Goal: Information Seeking & Learning: Find specific page/section

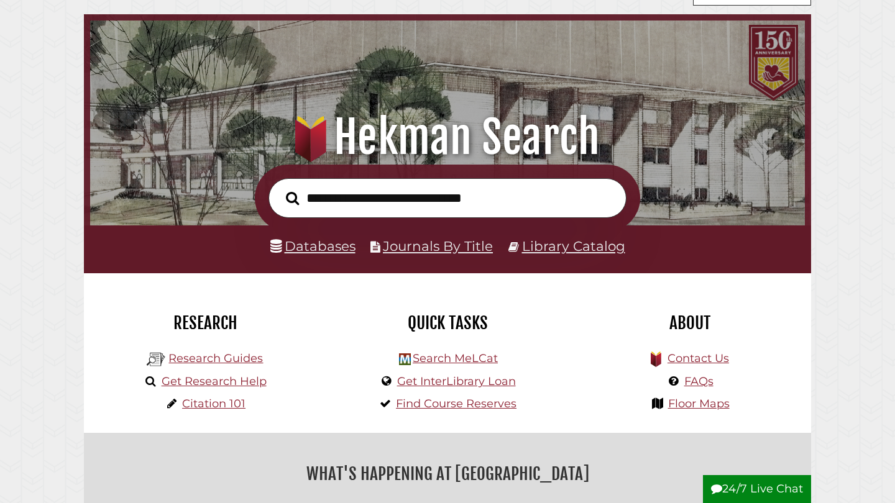
scroll to position [50, 0]
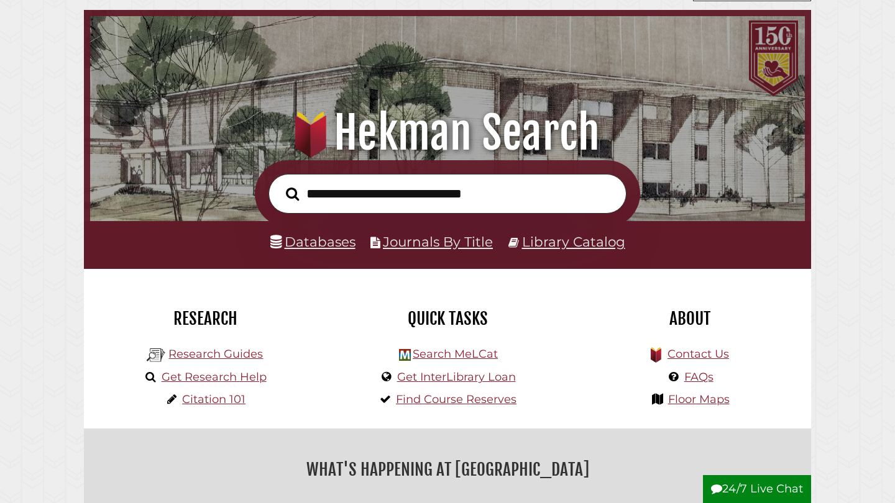
click at [325, 245] on link "Databases" at bounding box center [312, 242] width 85 height 16
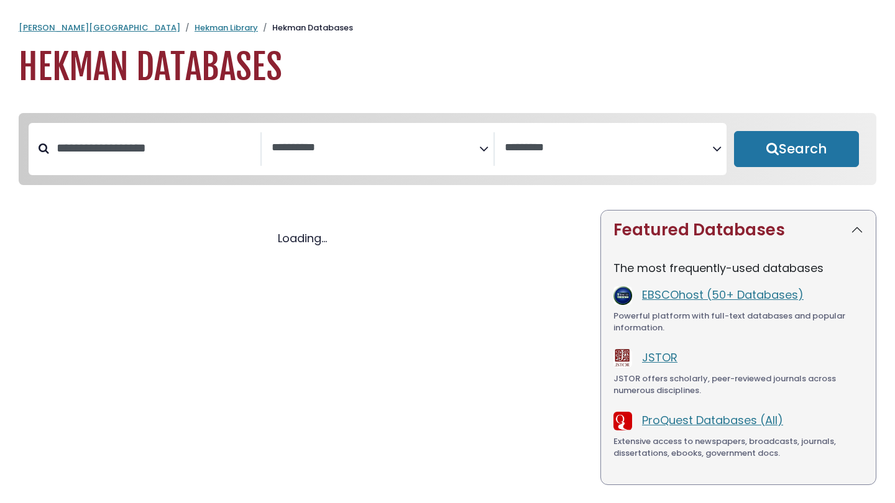
select select "Database Subject Filter"
select select "Database Vendors Filter"
select select "Database Subject Filter"
select select "Database Vendors Filter"
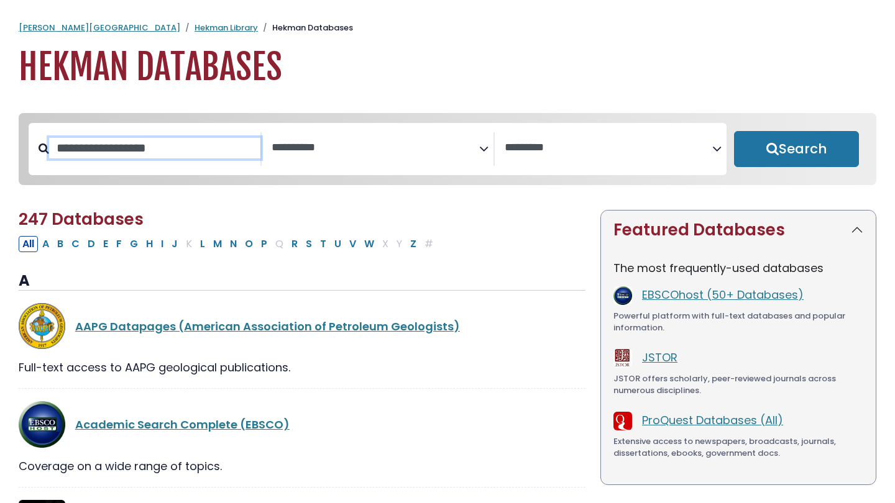
click at [188, 155] on input "Search database by title or keyword" at bounding box center [154, 148] width 211 height 21
type input "********"
click at [796, 150] on button "Search" at bounding box center [796, 149] width 125 height 36
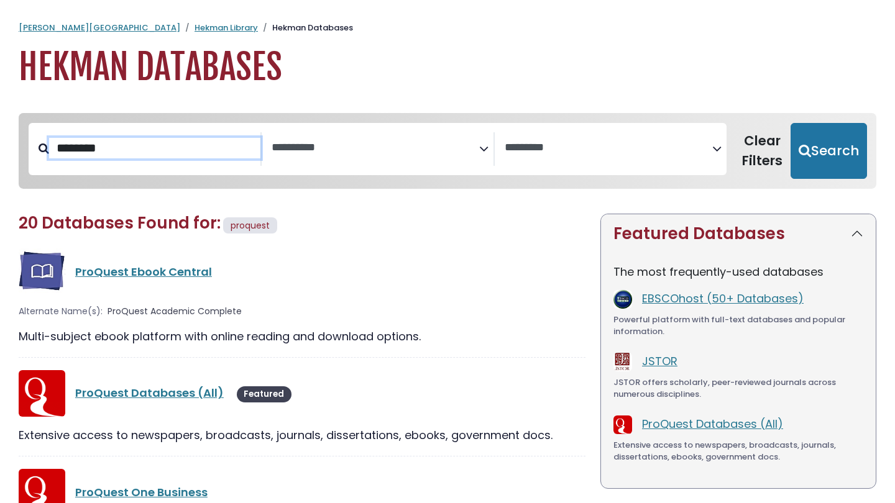
select select "Database Subject Filter"
select select "Database Vendors Filter"
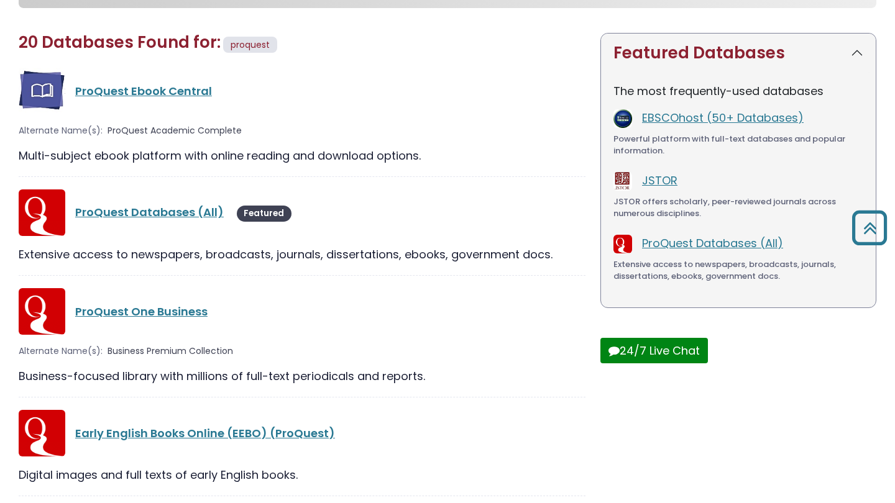
scroll to position [179, 0]
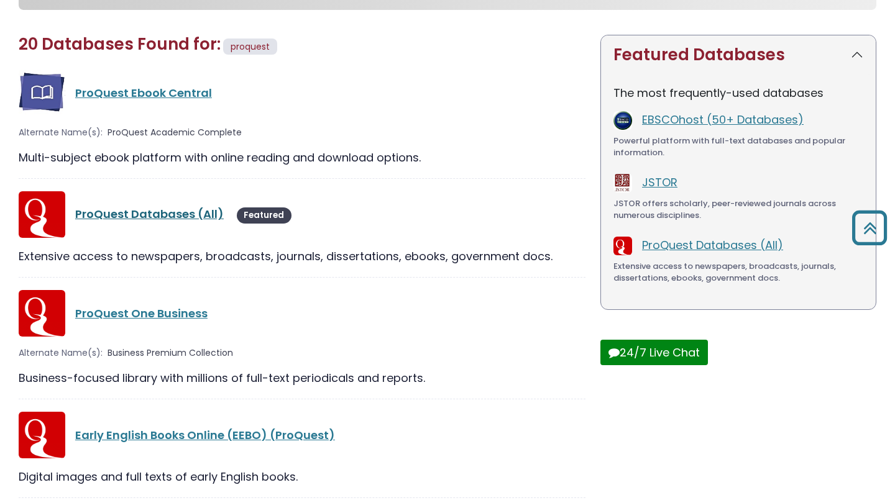
type input "*******"
click at [163, 213] on link "ProQuest Databases (All)" at bounding box center [149, 214] width 149 height 16
